Goal: Information Seeking & Learning: Find specific fact

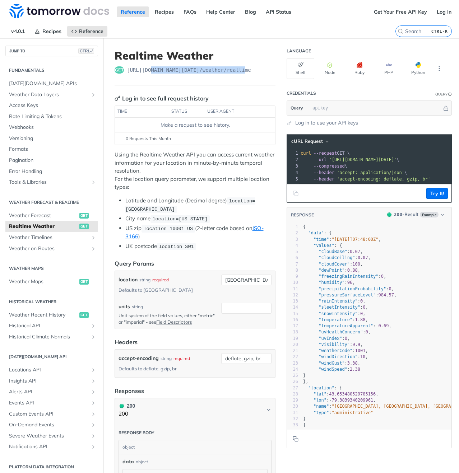
drag, startPoint x: 150, startPoint y: 70, endPoint x: 240, endPoint y: 73, distance: 90.6
click at [240, 73] on span "https://api.tomorrow.io/v4 /weather/realtime" at bounding box center [189, 69] width 124 height 7
click at [320, 70] on button "Node" at bounding box center [330, 68] width 28 height 21
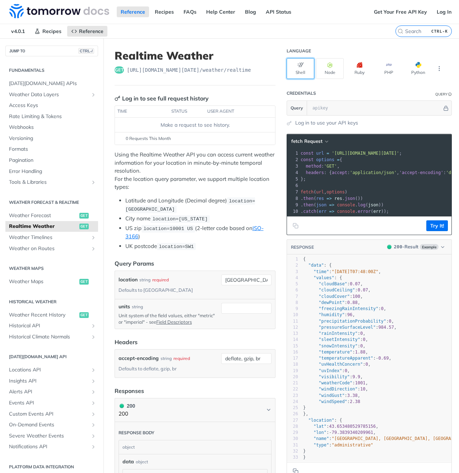
click at [294, 68] on button "Shell" at bounding box center [301, 68] width 28 height 21
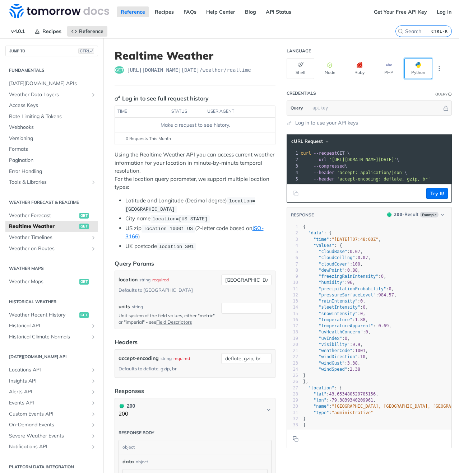
click at [405, 74] on button "Python" at bounding box center [419, 68] width 28 height 21
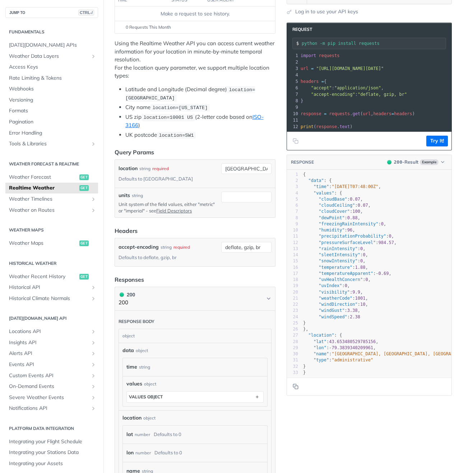
scroll to position [156, 0]
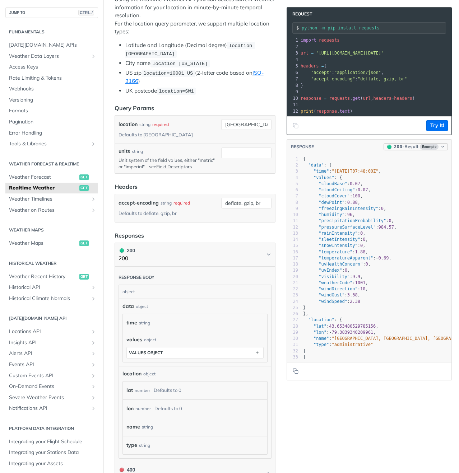
click at [440, 149] on icon "button" at bounding box center [442, 146] width 5 height 5
click at [436, 128] on button "Try It!" at bounding box center [437, 125] width 22 height 11
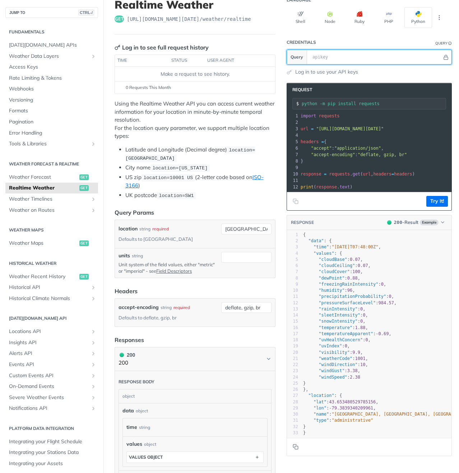
scroll to position [0, 0]
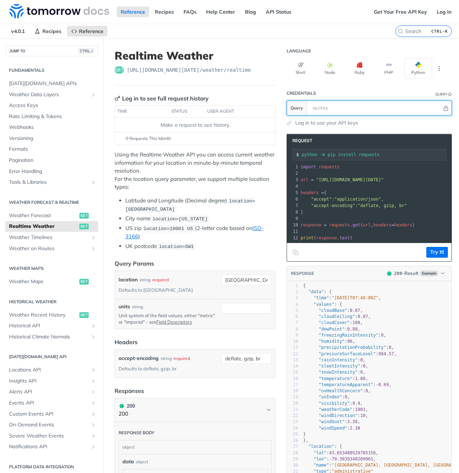
click at [325, 109] on input "text" at bounding box center [375, 108] width 133 height 14
click at [385, 127] on section "Request python -m pip install requests xxxxxxxxxx 10 5 12 1 import requests 2 ​…" at bounding box center [369, 321] width 165 height 388
click at [166, 15] on link "Recipes" at bounding box center [164, 11] width 27 height 11
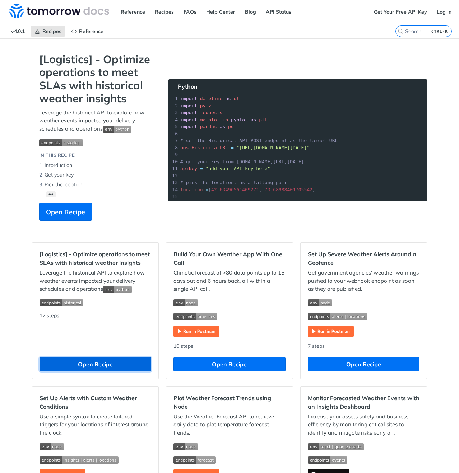
click at [123, 361] on button "Open Recipe" at bounding box center [96, 364] width 112 height 14
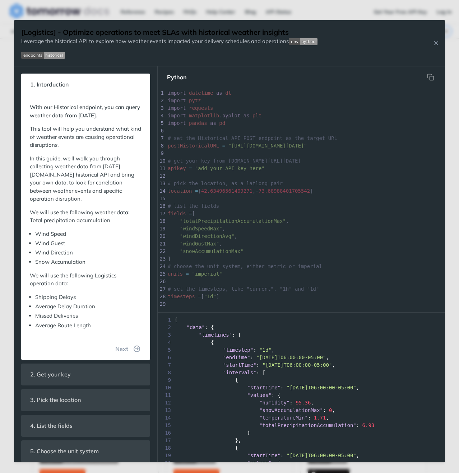
click at [294, 42] on img "Expand image" at bounding box center [303, 41] width 29 height 7
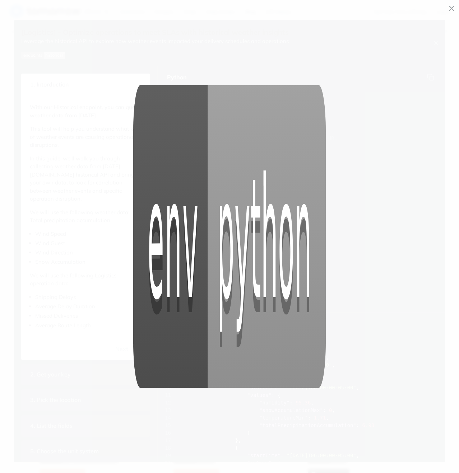
click at [448, 10] on span "Collapse image" at bounding box center [229, 236] width 459 height 473
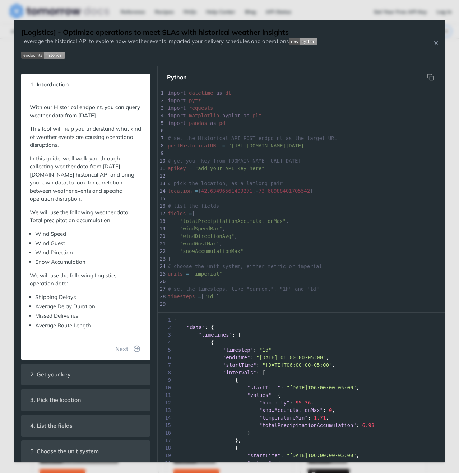
click at [32, 52] on img "Expand image" at bounding box center [43, 55] width 44 height 7
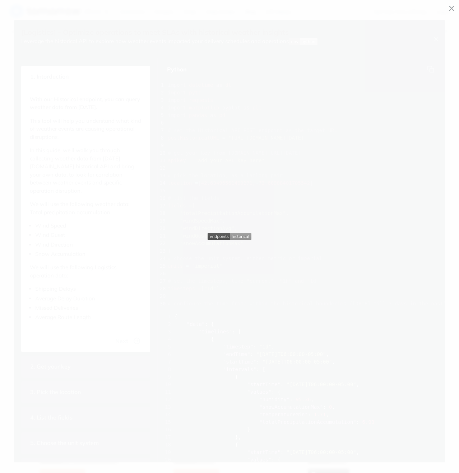
click at [449, 6] on icon "Minimize image" at bounding box center [452, 8] width 6 height 8
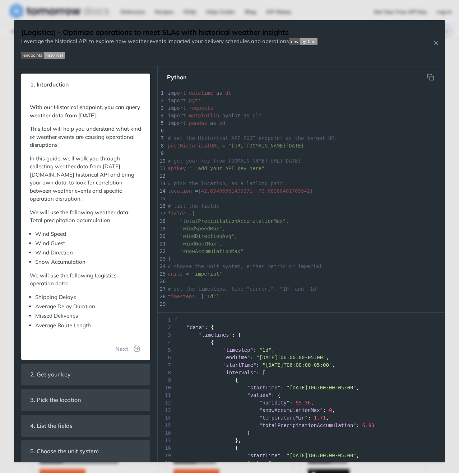
click at [53, 55] on img "Expand image" at bounding box center [43, 55] width 44 height 7
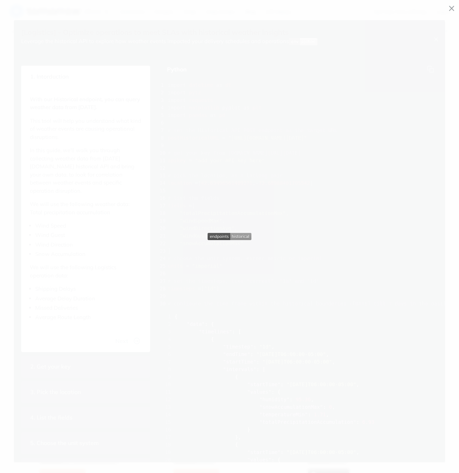
click at [451, 6] on icon "Minimize image" at bounding box center [452, 8] width 6 height 8
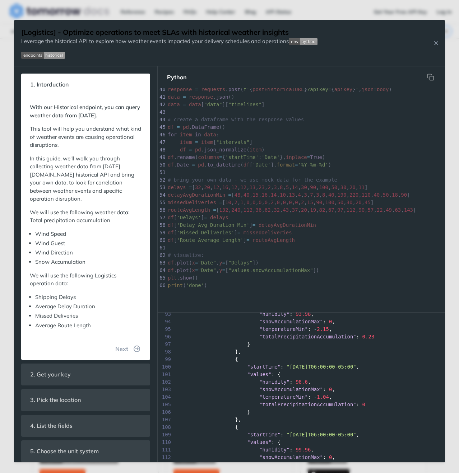
scroll to position [767, 0]
click at [435, 44] on icon "Close Recipe" at bounding box center [436, 43] width 6 height 6
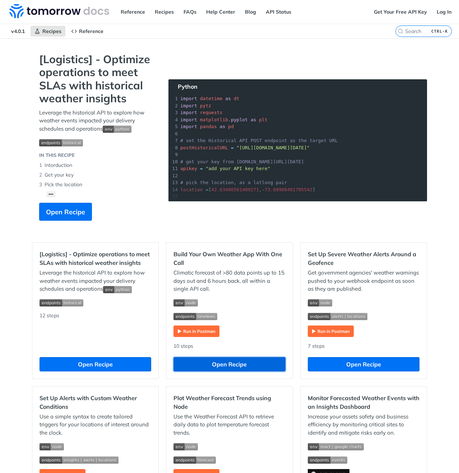
click at [189, 363] on button "Open Recipe" at bounding box center [230, 364] width 112 height 14
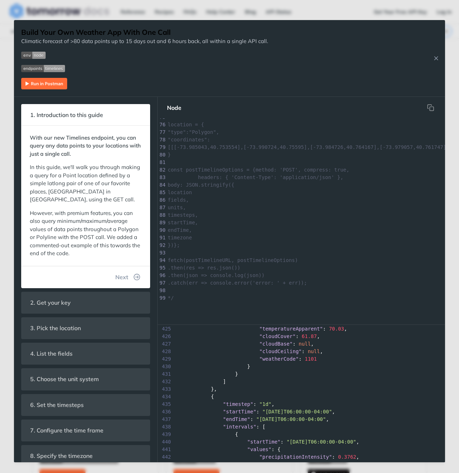
scroll to position [3203, 0]
click at [434, 57] on icon "Close Recipe" at bounding box center [436, 58] width 6 height 6
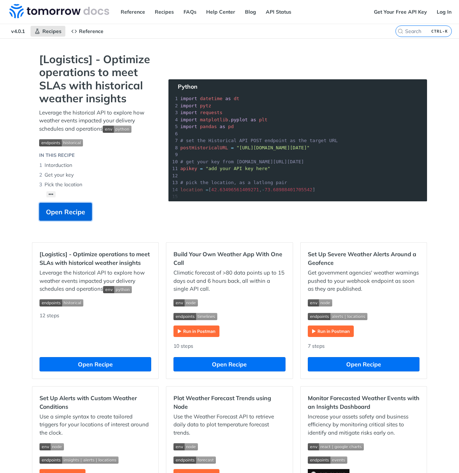
click at [56, 209] on span "Open Recipe" at bounding box center [65, 212] width 39 height 10
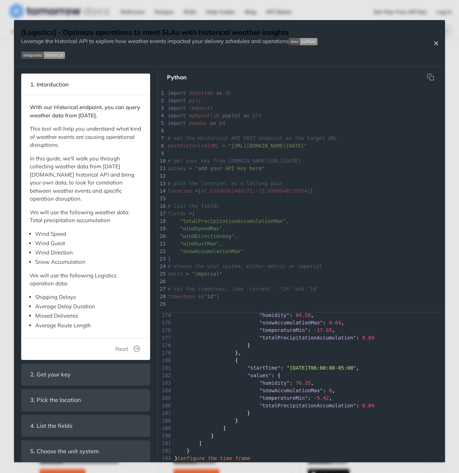
click at [434, 43] on icon "Close Recipe" at bounding box center [436, 43] width 6 height 6
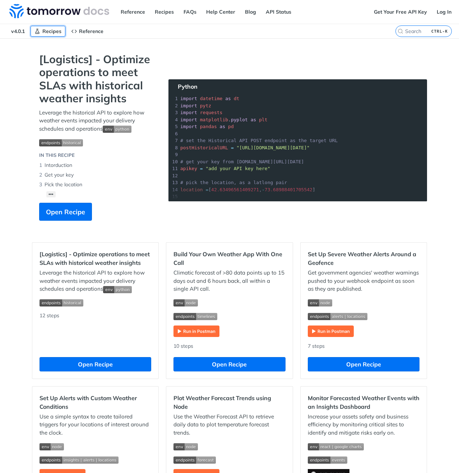
click at [38, 30] on icon "Primary navigation" at bounding box center [37, 31] width 6 height 6
click at [89, 31] on span "Reference" at bounding box center [91, 31] width 24 height 6
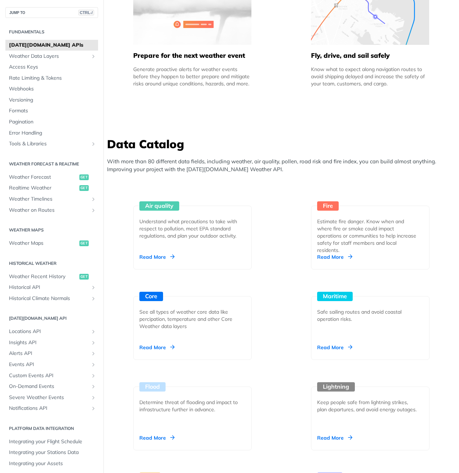
scroll to position [311, 0]
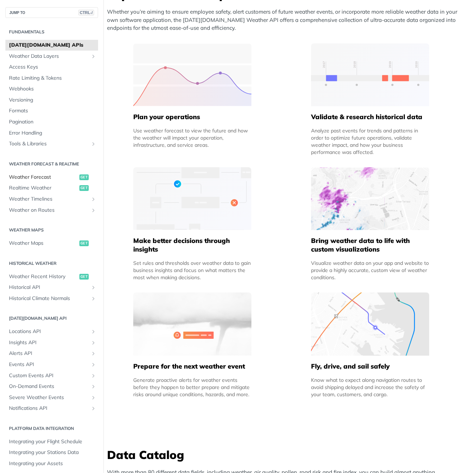
click at [45, 177] on span "Weather Forecast" at bounding box center [43, 177] width 69 height 7
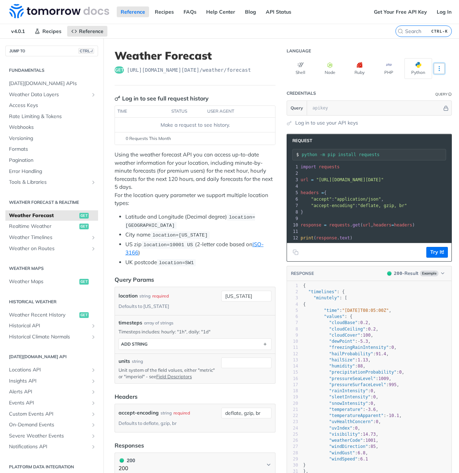
click at [434, 69] on button "More Languages" at bounding box center [439, 68] width 11 height 11
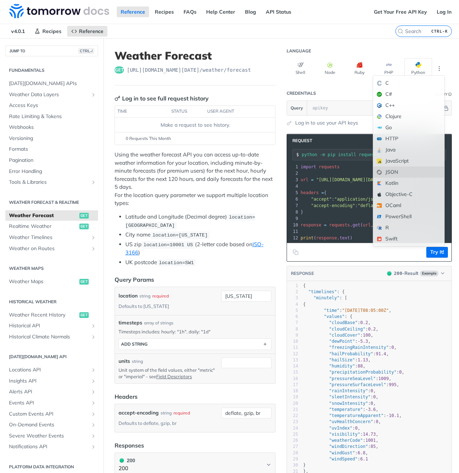
click at [403, 169] on div "JSON" at bounding box center [408, 172] width 71 height 11
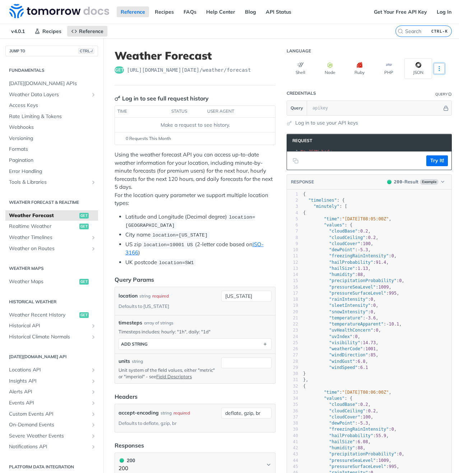
click at [439, 68] on button "More Languages" at bounding box center [439, 68] width 11 height 11
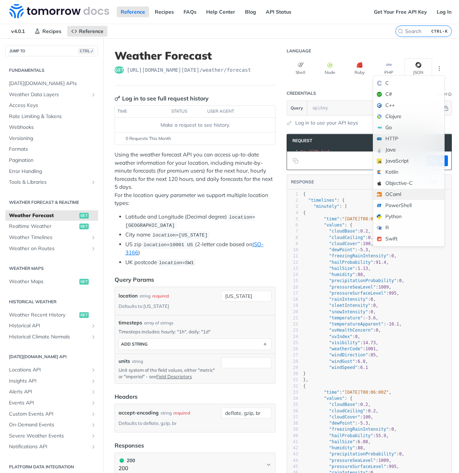
click at [399, 189] on div "OCaml" at bounding box center [408, 194] width 71 height 11
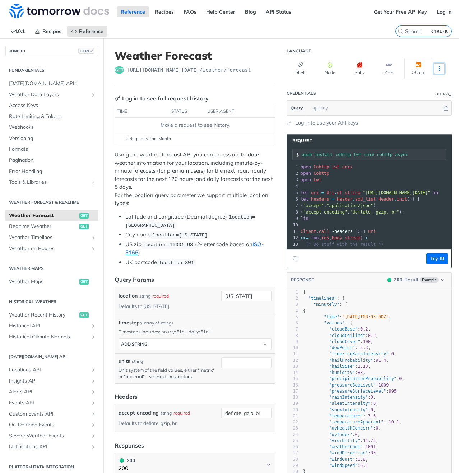
click at [439, 68] on icon "More ellipsis" at bounding box center [439, 68] width 1 height 4
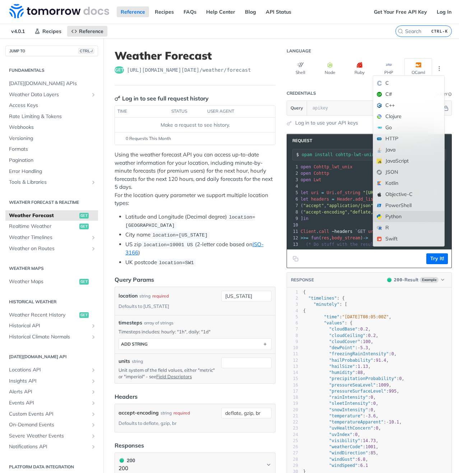
click at [398, 219] on div "Python" at bounding box center [408, 216] width 71 height 11
type input "python -m pip install requests"
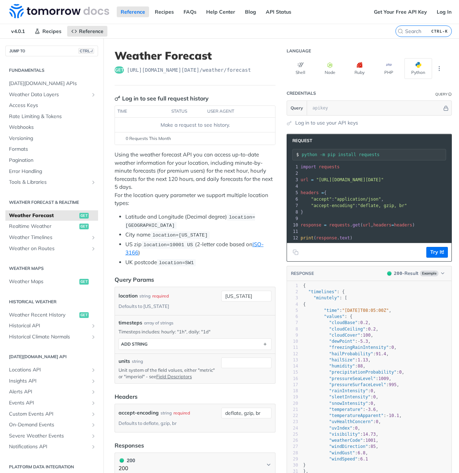
click at [19, 34] on span "v4.0.1" at bounding box center [18, 31] width 22 height 11
click at [164, 13] on link "Recipes" at bounding box center [164, 11] width 27 height 11
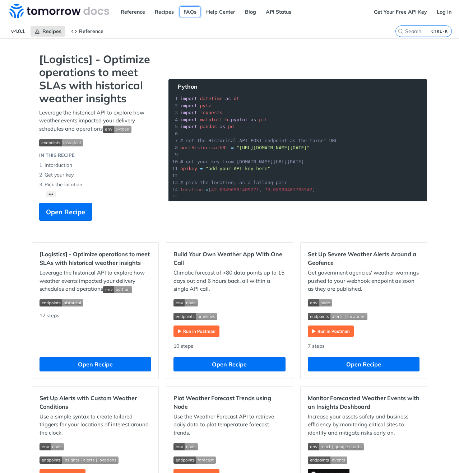
click at [185, 16] on link "FAQs" at bounding box center [190, 11] width 21 height 11
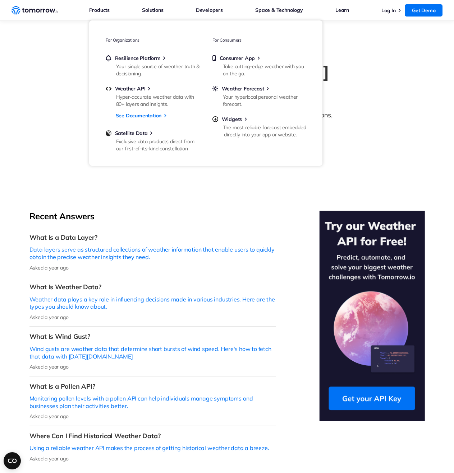
click at [26, 8] on icon "Weather Intelligence Solutions" at bounding box center [34, 10] width 47 height 9
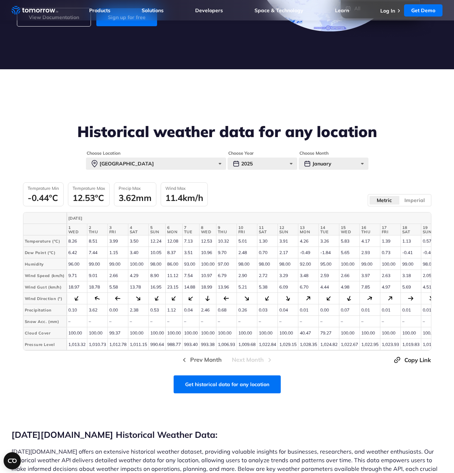
scroll to position [156, 0]
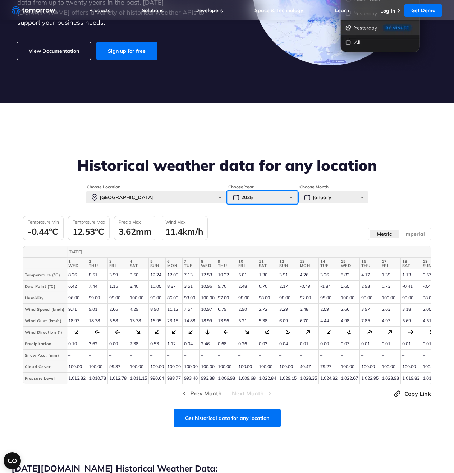
click at [268, 201] on div "2025" at bounding box center [262, 197] width 70 height 12
click at [330, 199] on div "January" at bounding box center [334, 197] width 70 height 12
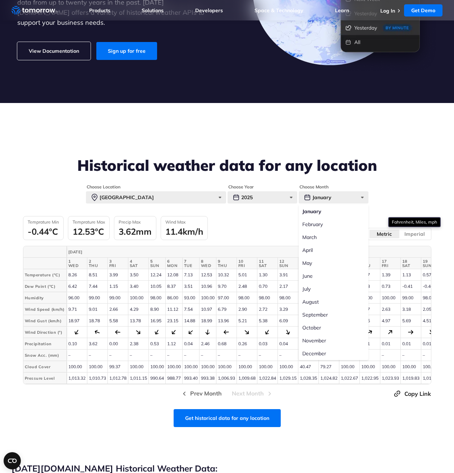
click at [421, 236] on label "Imperial" at bounding box center [414, 234] width 31 height 9
click at [0, 0] on input "Imperial" at bounding box center [0, 0] width 0 height 0
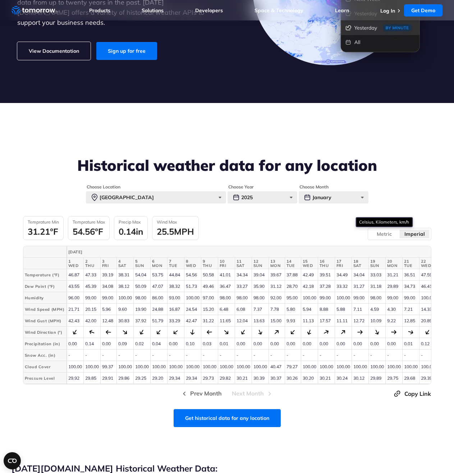
click at [397, 237] on label "Metric" at bounding box center [384, 234] width 31 height 9
click at [0, 0] on input "Metric" at bounding box center [0, 0] width 0 height 0
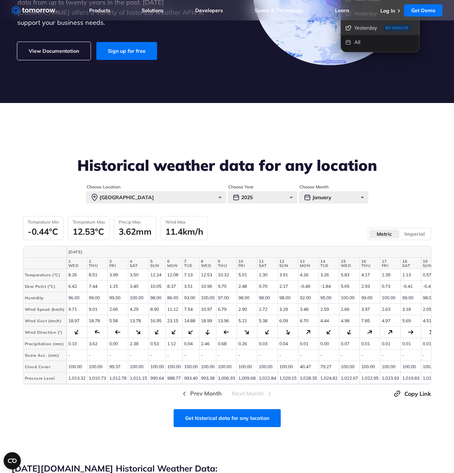
click at [176, 204] on div "Choose Location [GEOGRAPHIC_DATA] [GEOGRAPHIC_DATA] [US_STATE] [GEOGRAPHIC_DATA…" at bounding box center [227, 294] width 408 height 220
click at [205, 197] on div "[GEOGRAPHIC_DATA]" at bounding box center [156, 197] width 140 height 12
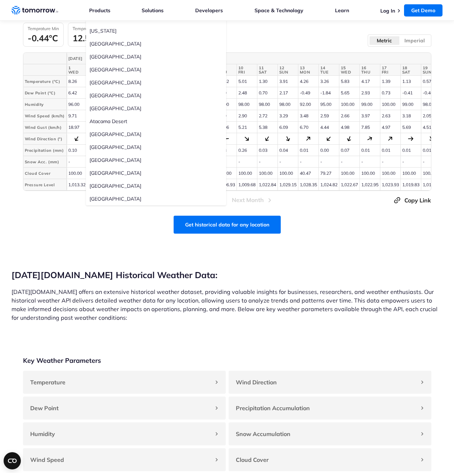
scroll to position [380, 0]
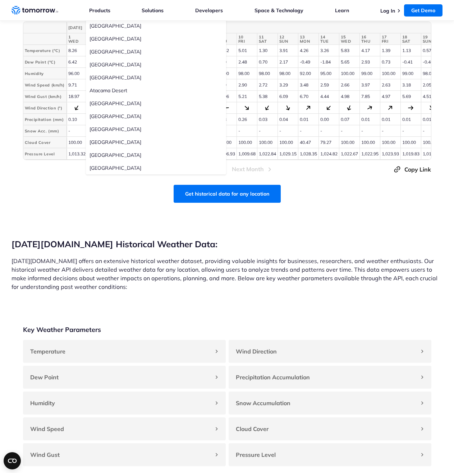
click at [128, 227] on section "[DATE][DOMAIN_NAME] Historical Weather Data: [DATE][DOMAIN_NAME] offers an exte…" at bounding box center [227, 250] width 454 height 94
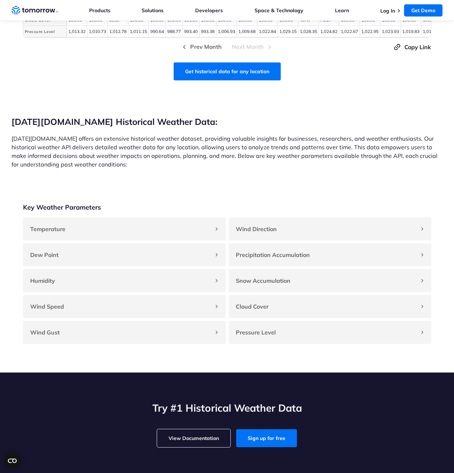
scroll to position [536, 0]
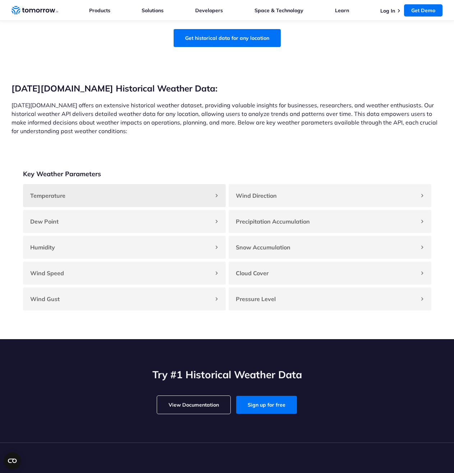
click at [203, 198] on h4 "Temperature" at bounding box center [120, 195] width 181 height 9
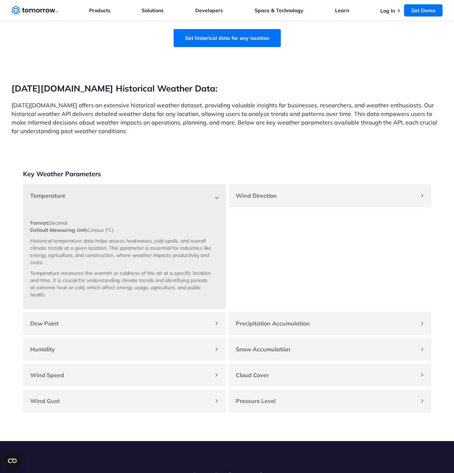
click at [170, 207] on div "Temperature" at bounding box center [124, 195] width 203 height 23
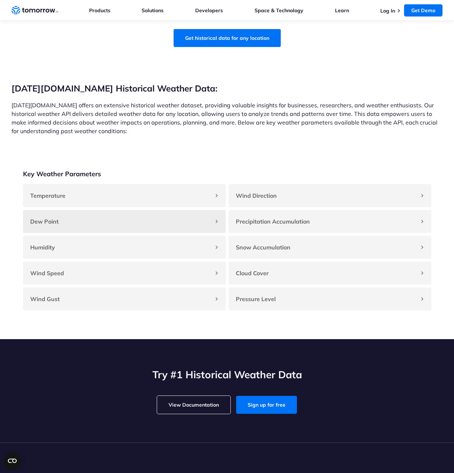
click at [187, 232] on div "Dew Point" at bounding box center [124, 221] width 203 height 23
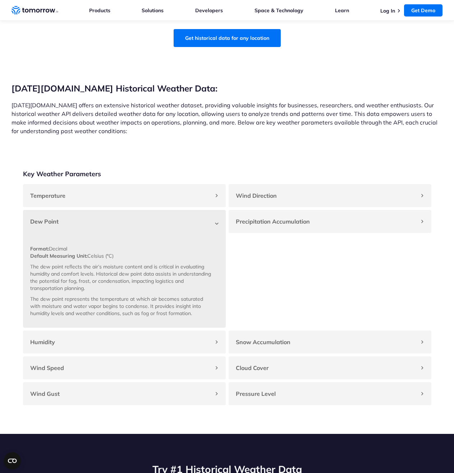
click at [184, 226] on h4 "Dew Point" at bounding box center [120, 221] width 181 height 9
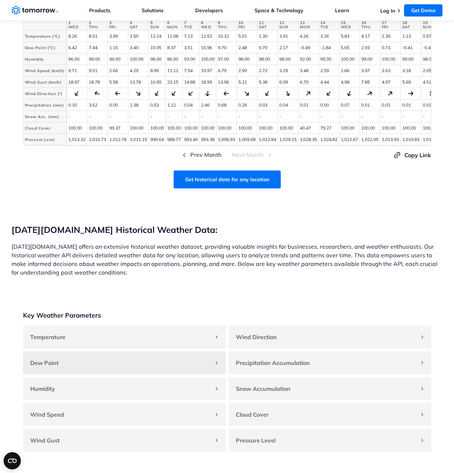
scroll to position [225, 0]
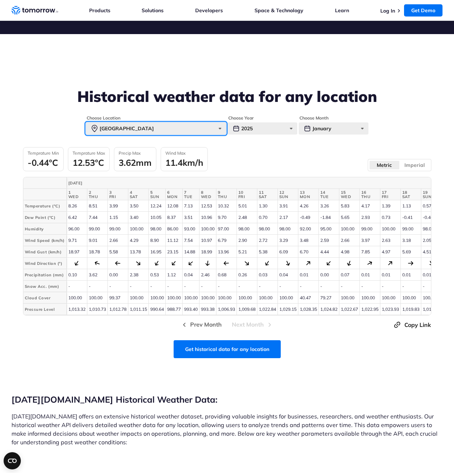
click at [168, 134] on div "[GEOGRAPHIC_DATA]" at bounding box center [156, 129] width 140 height 12
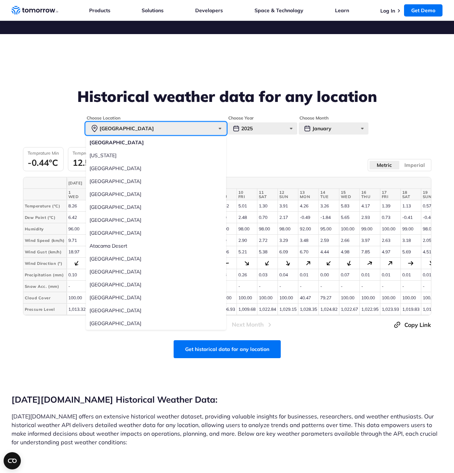
click at [138, 129] on div "[GEOGRAPHIC_DATA]" at bounding box center [156, 129] width 140 height 12
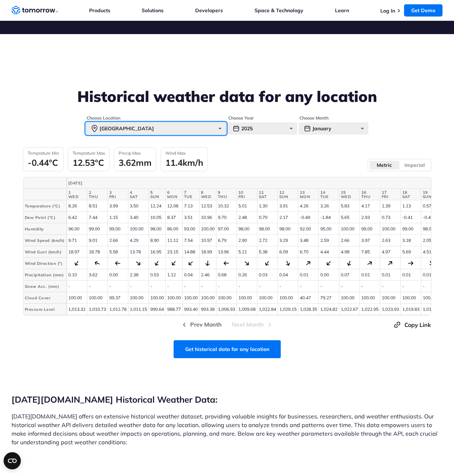
scroll to position [0, 0]
